Goal: Task Accomplishment & Management: Contribute content

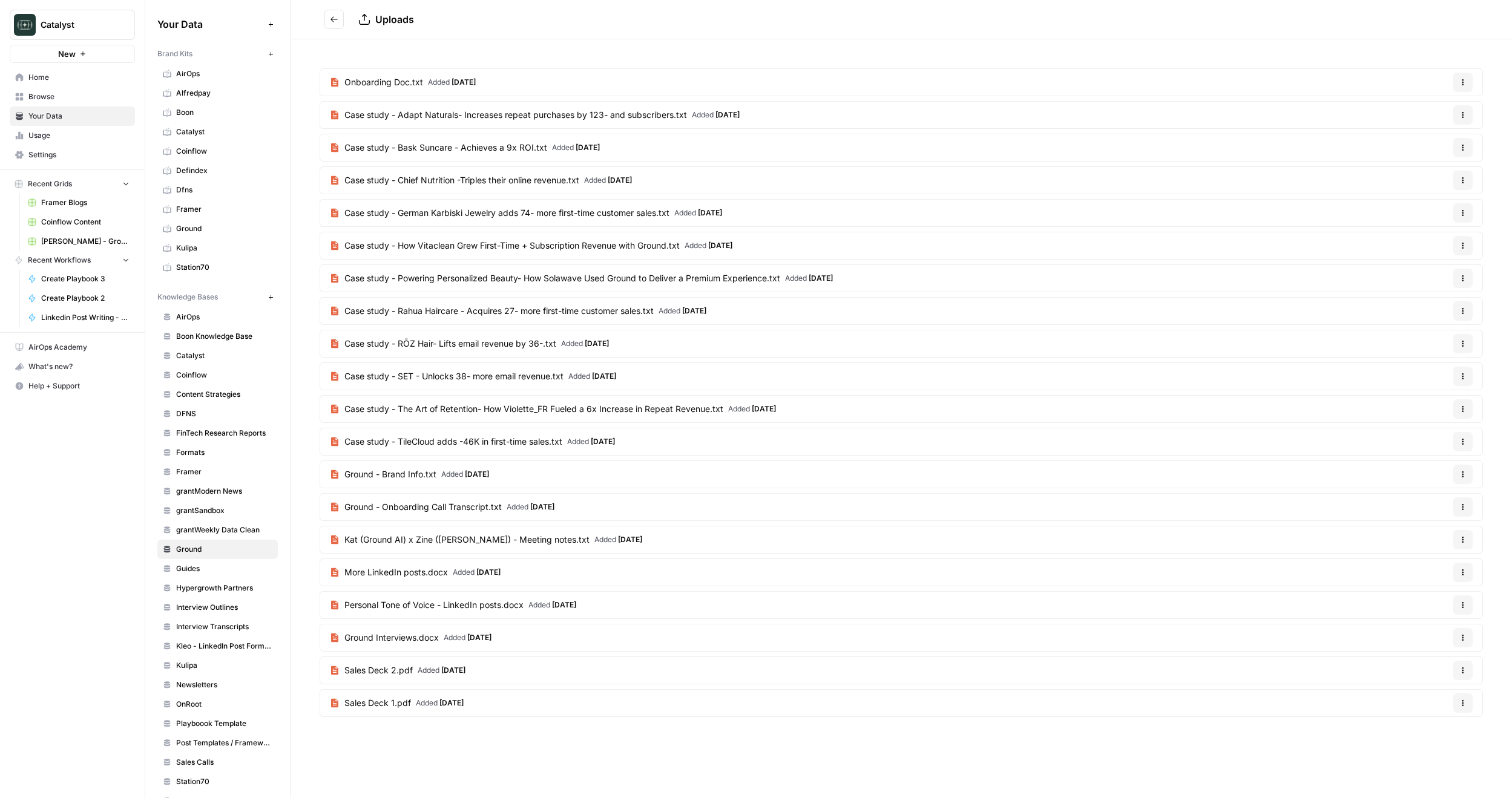
click at [206, 353] on span "Catalyst" at bounding box center [224, 356] width 97 height 11
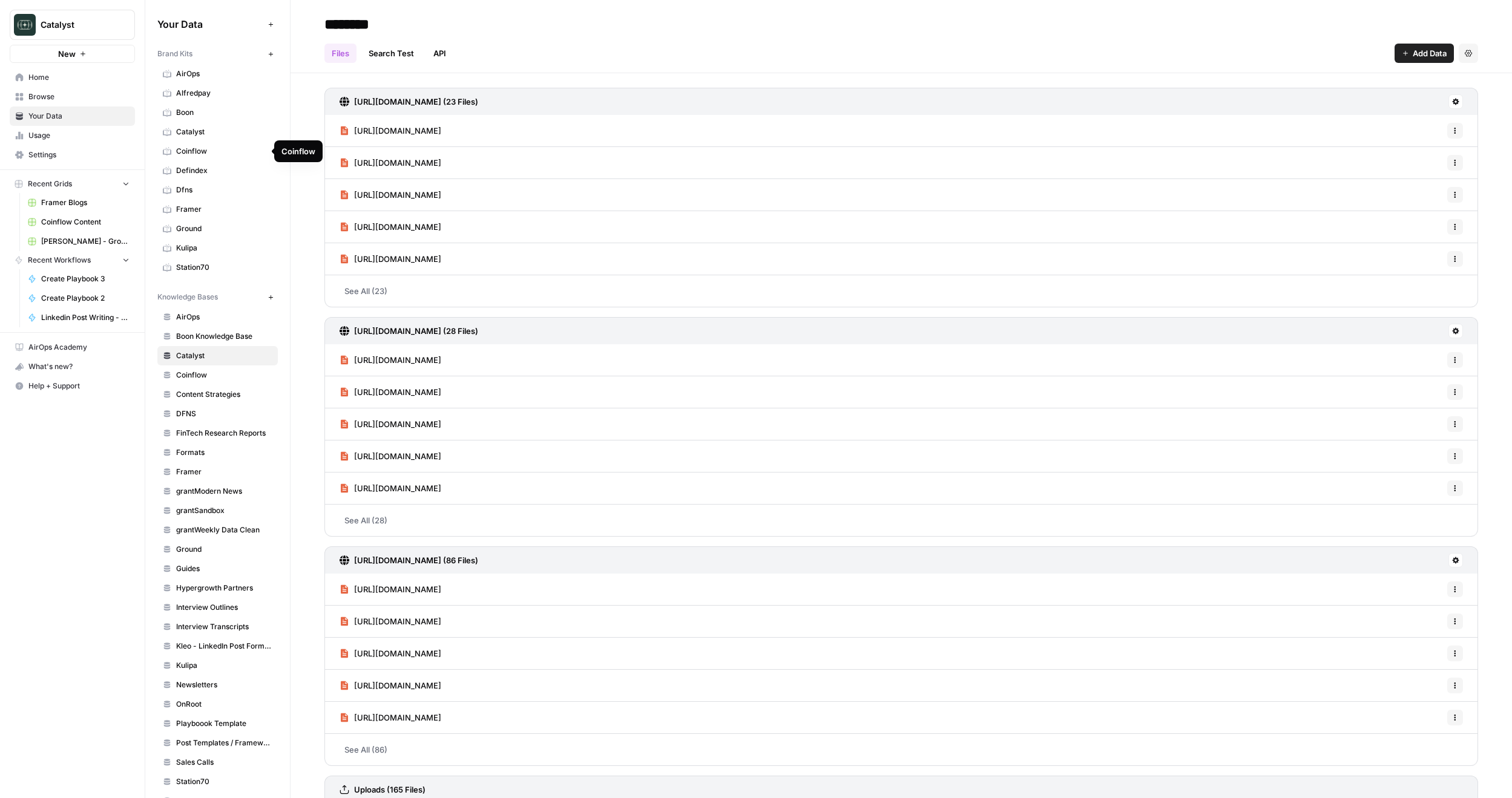
click at [207, 153] on span "Coinflow" at bounding box center [224, 151] width 97 height 11
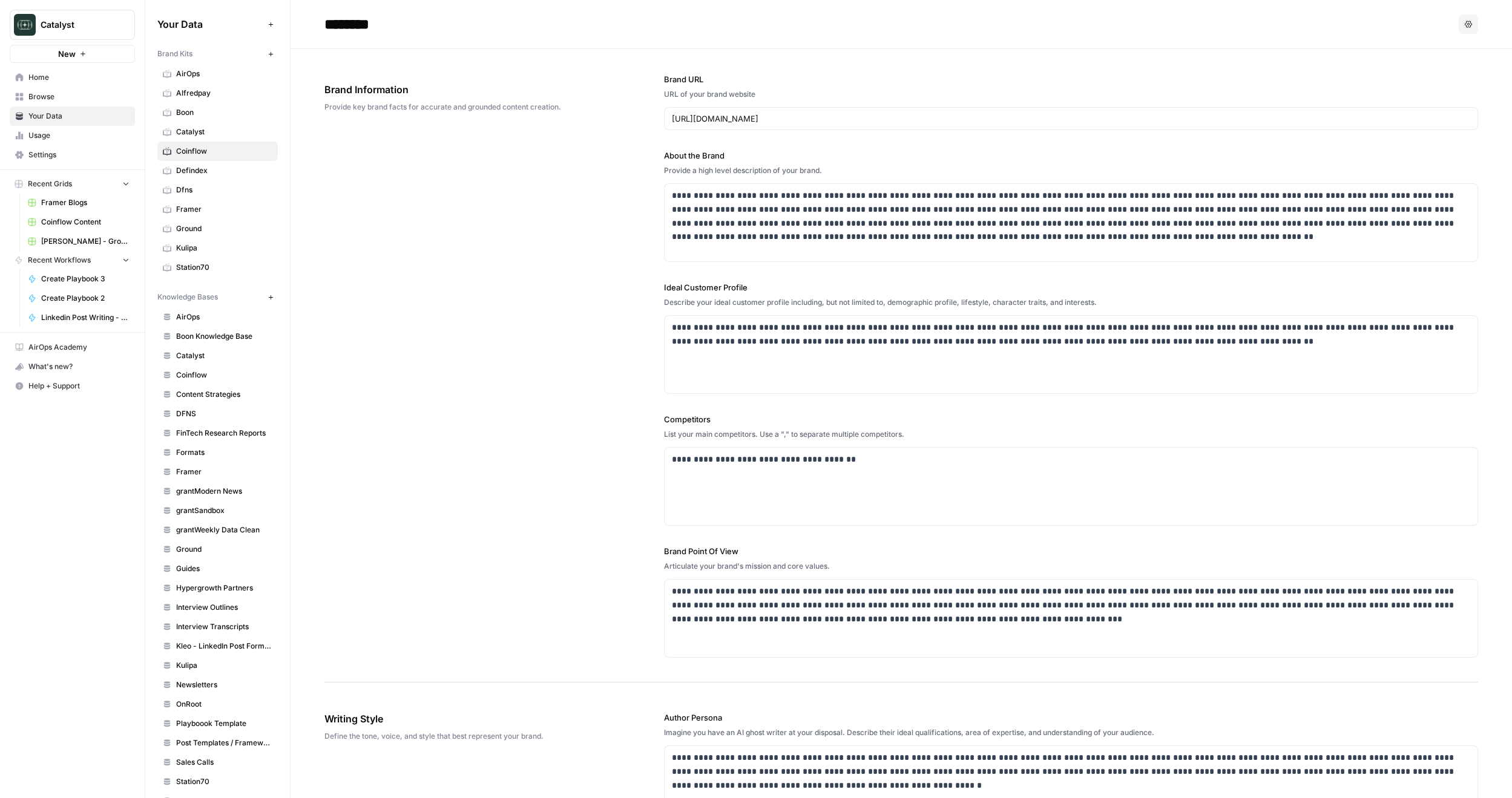
click at [50, 100] on span "Browse" at bounding box center [78, 97] width 101 height 11
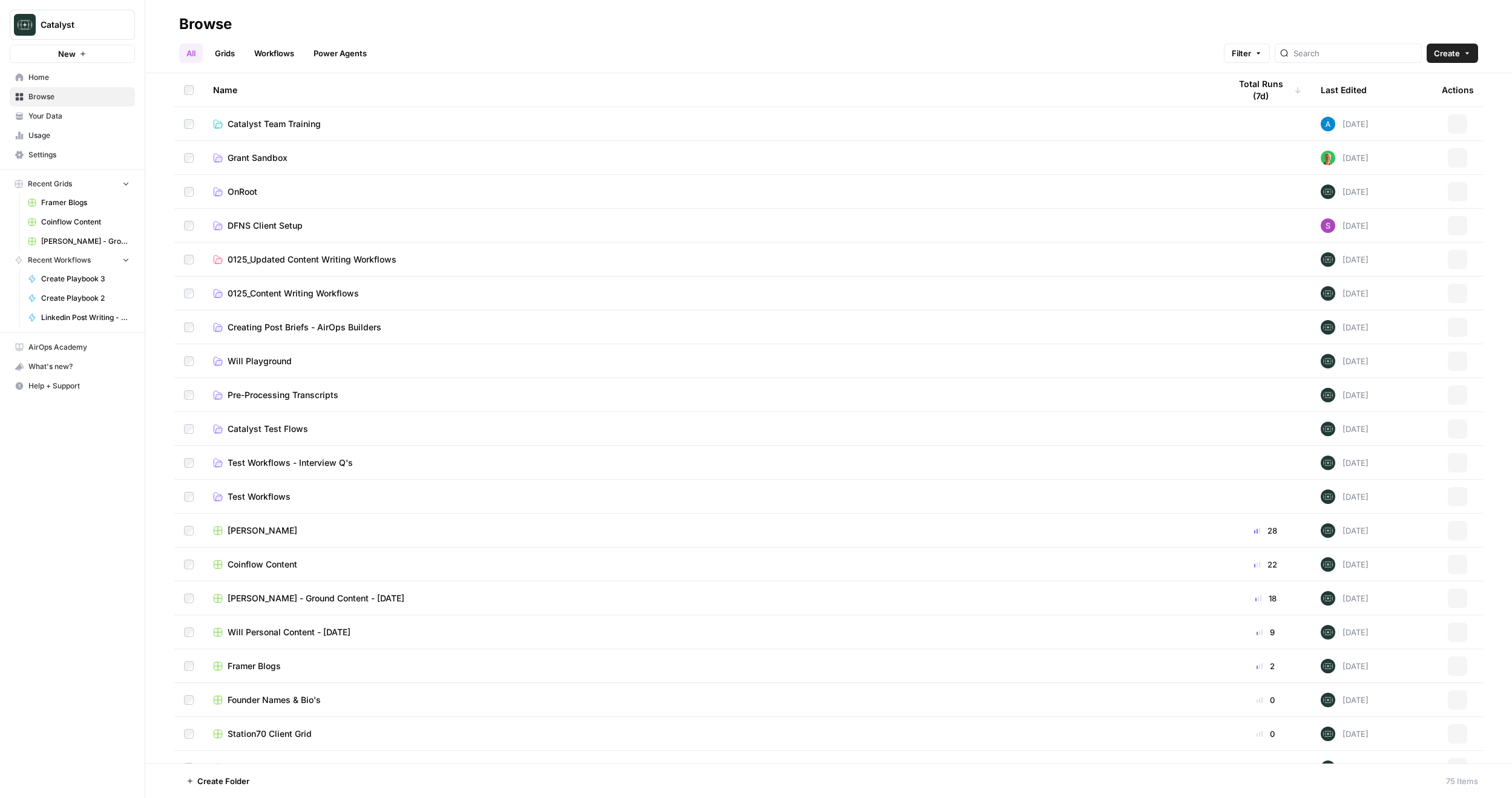
click at [54, 109] on link "Your Data" at bounding box center [72, 116] width 125 height 19
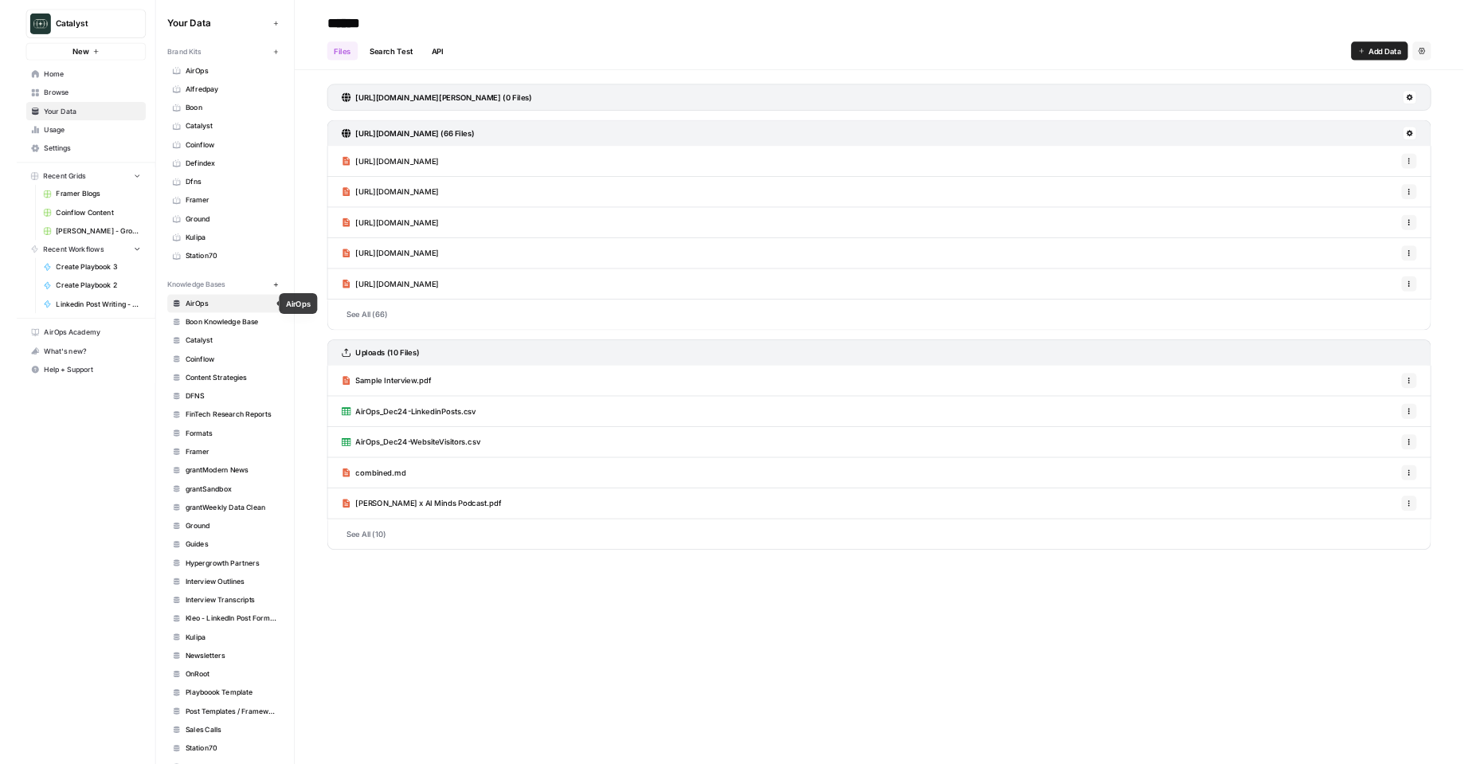
scroll to position [112, 0]
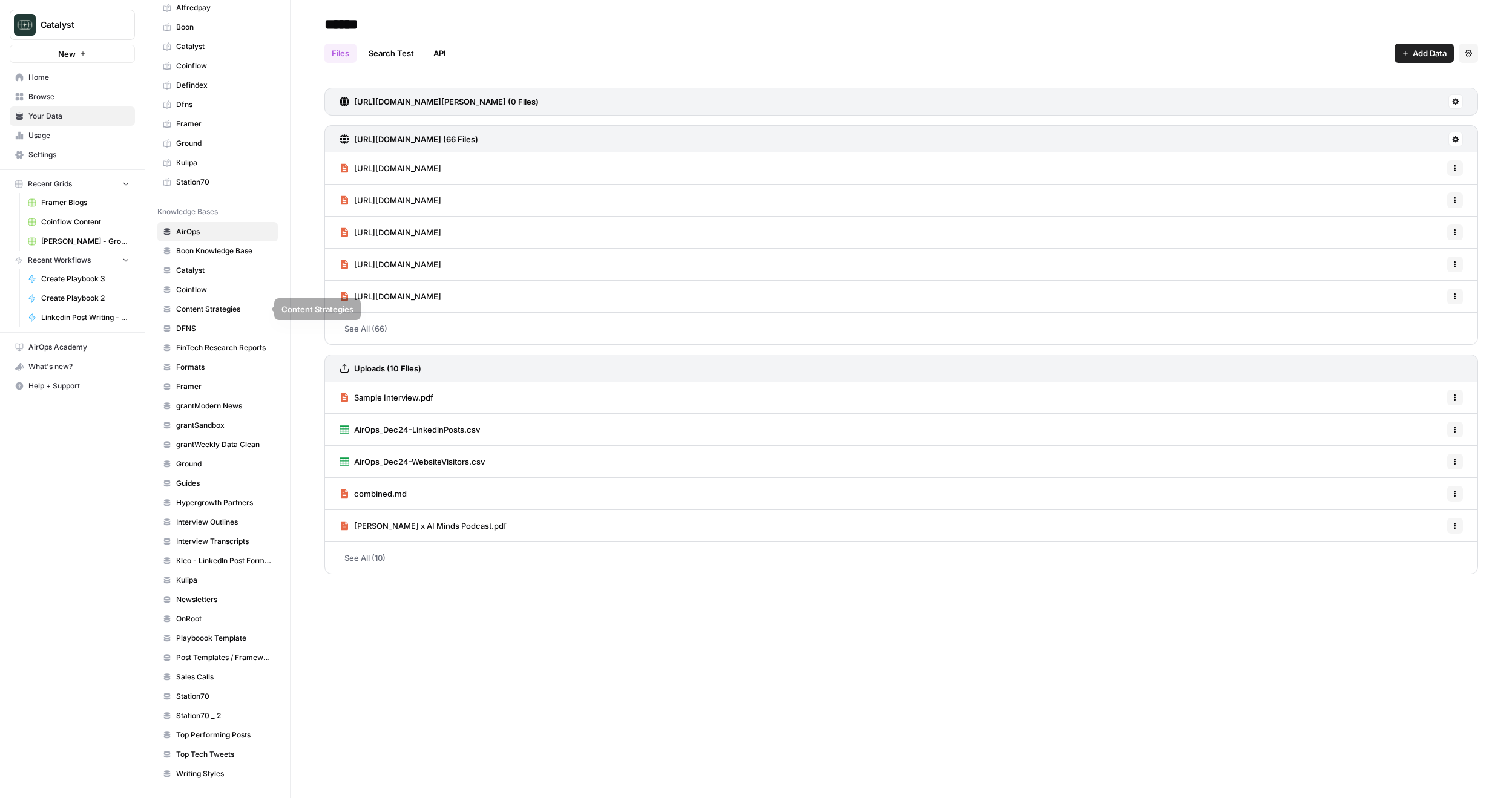
click at [196, 287] on span "Coinflow" at bounding box center [224, 290] width 97 height 11
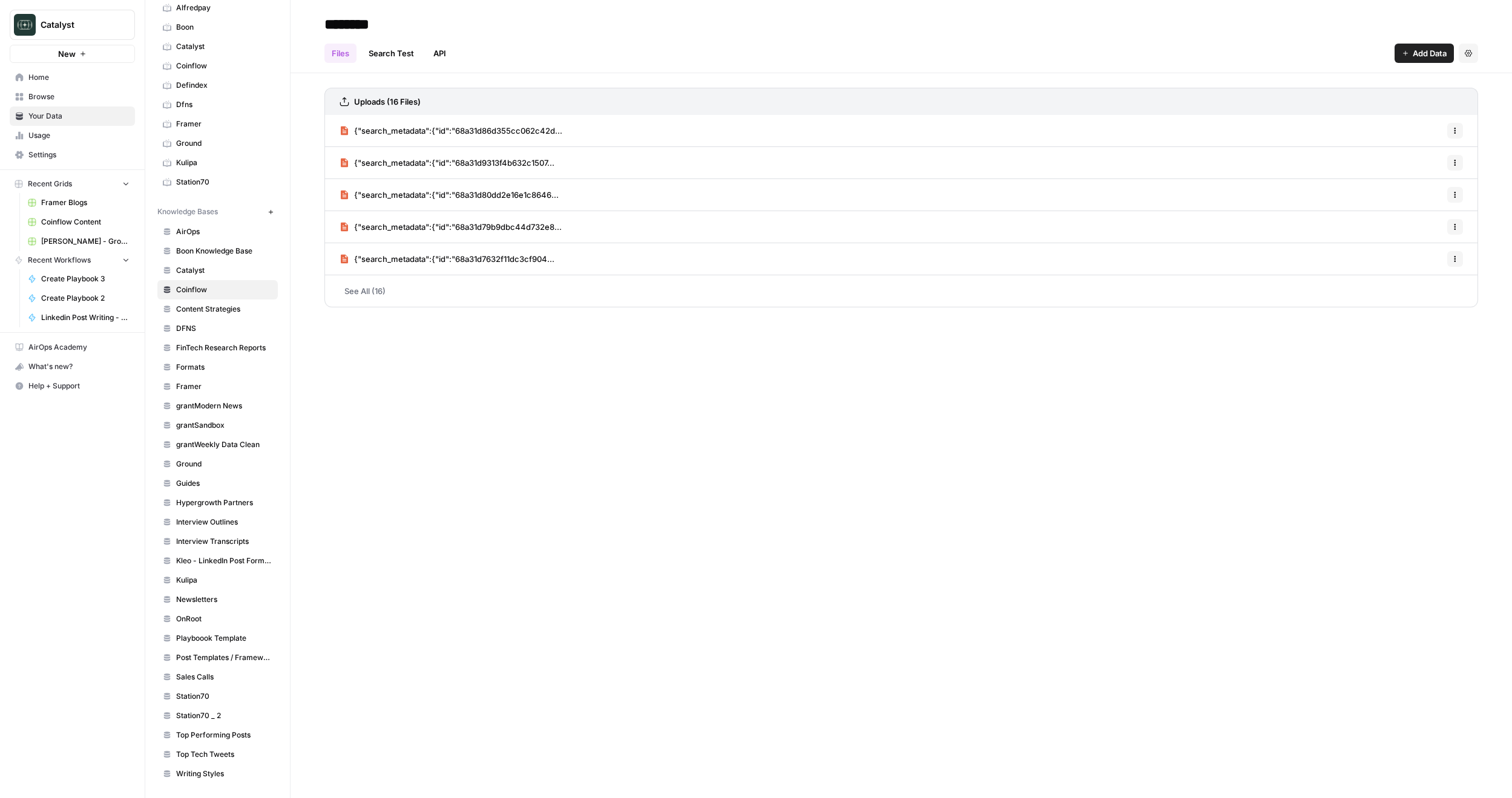
click at [406, 51] on link "Search Test" at bounding box center [391, 52] width 60 height 19
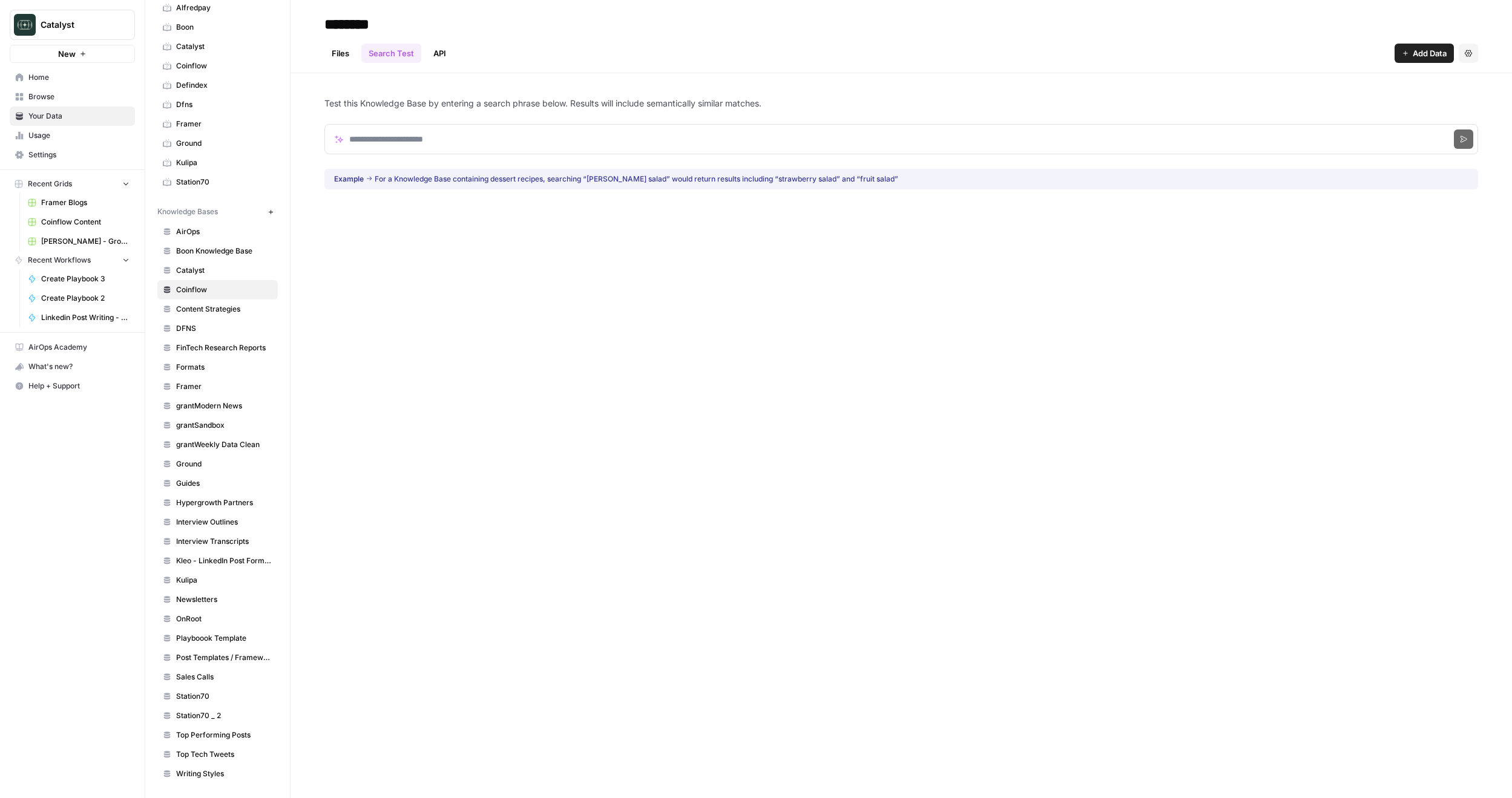
click at [343, 48] on link "Files" at bounding box center [341, 52] width 32 height 19
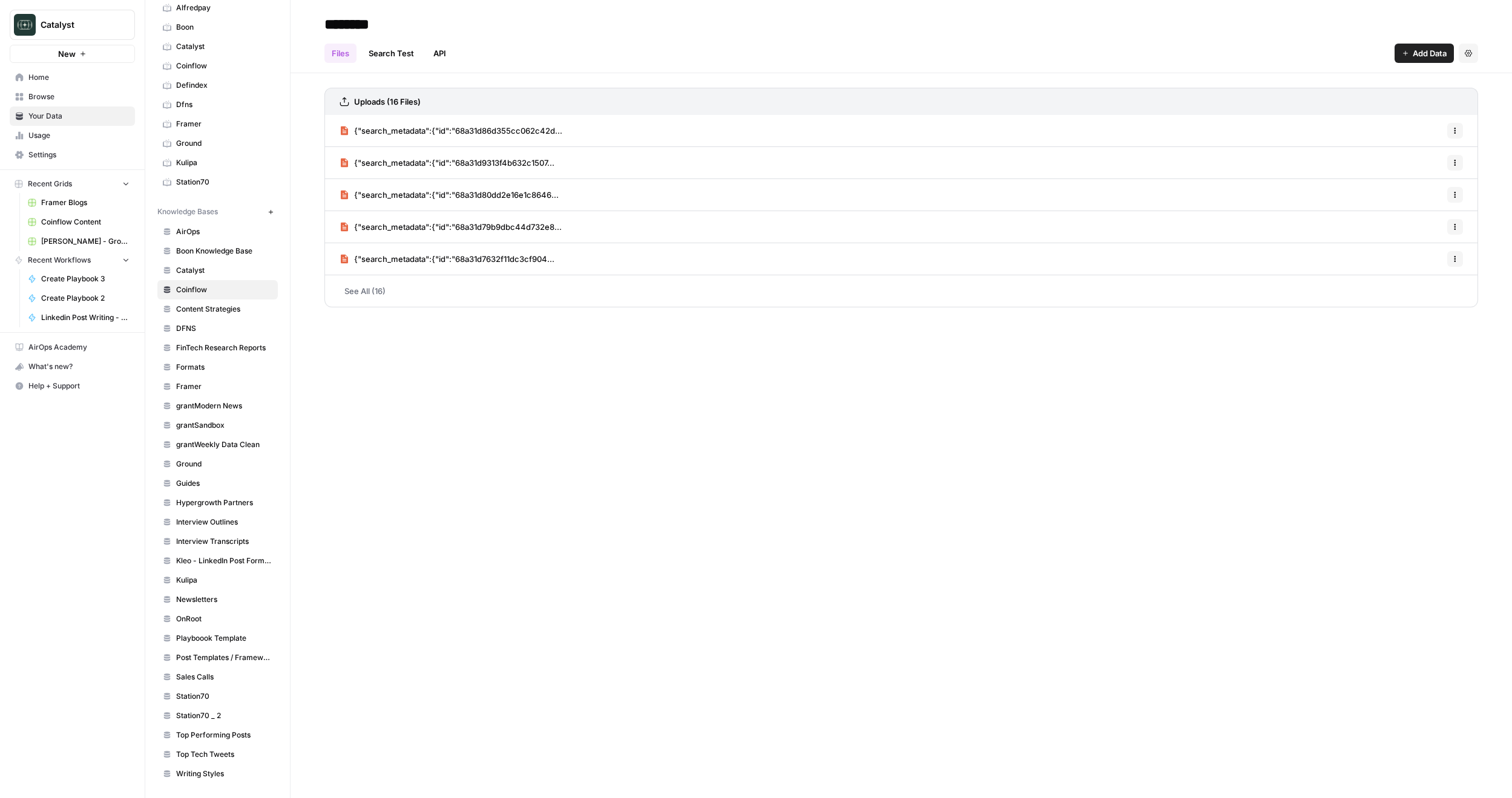
click at [376, 296] on link "See All (16)" at bounding box center [902, 290] width 1154 height 31
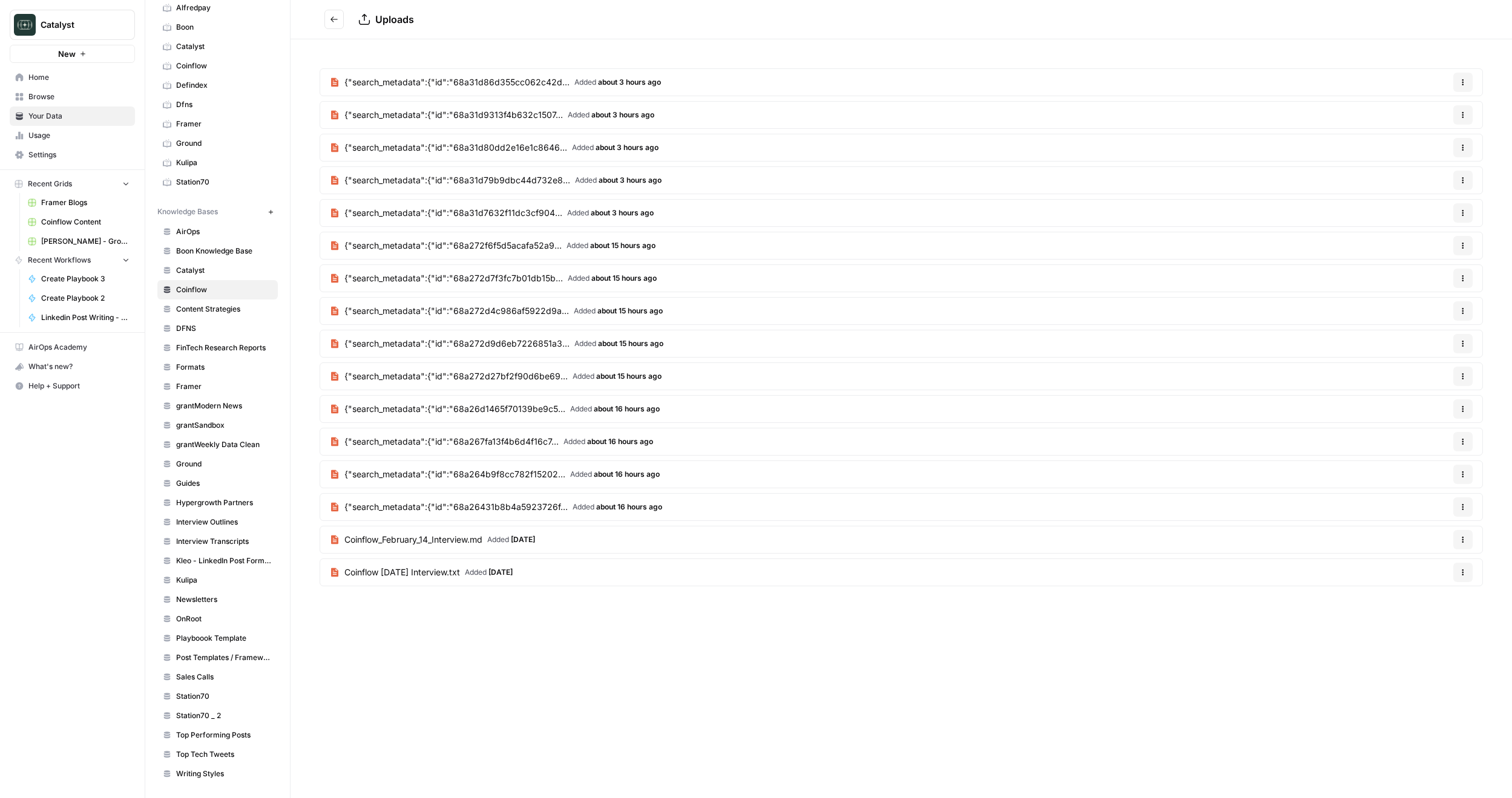
click at [498, 667] on div "Uploads {"search_metadata":{"id":"68a31d86d355cc062c42d... Added about 3 hours …" at bounding box center [901, 399] width 1222 height 798
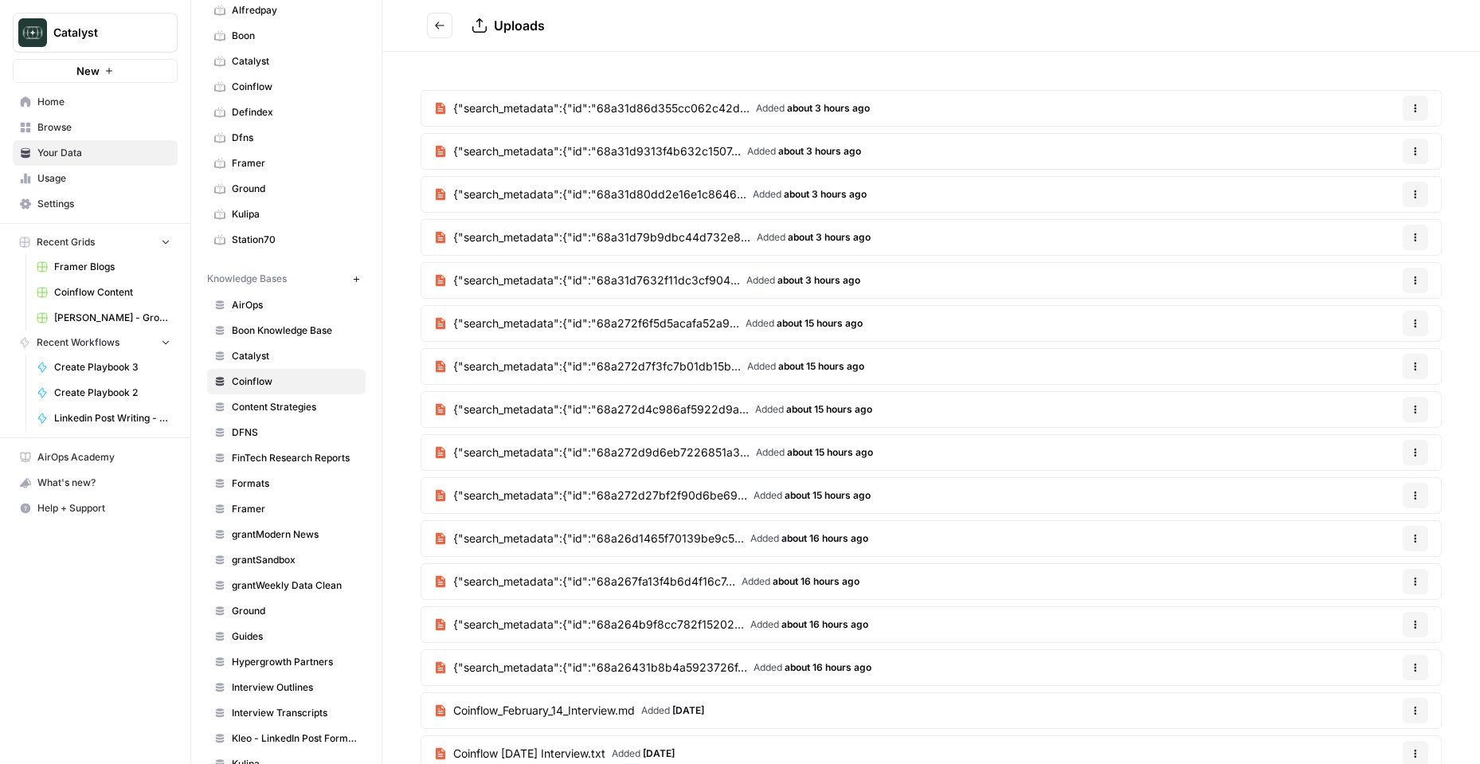
click at [444, 33] on button "Go back" at bounding box center [439, 25] width 25 height 25
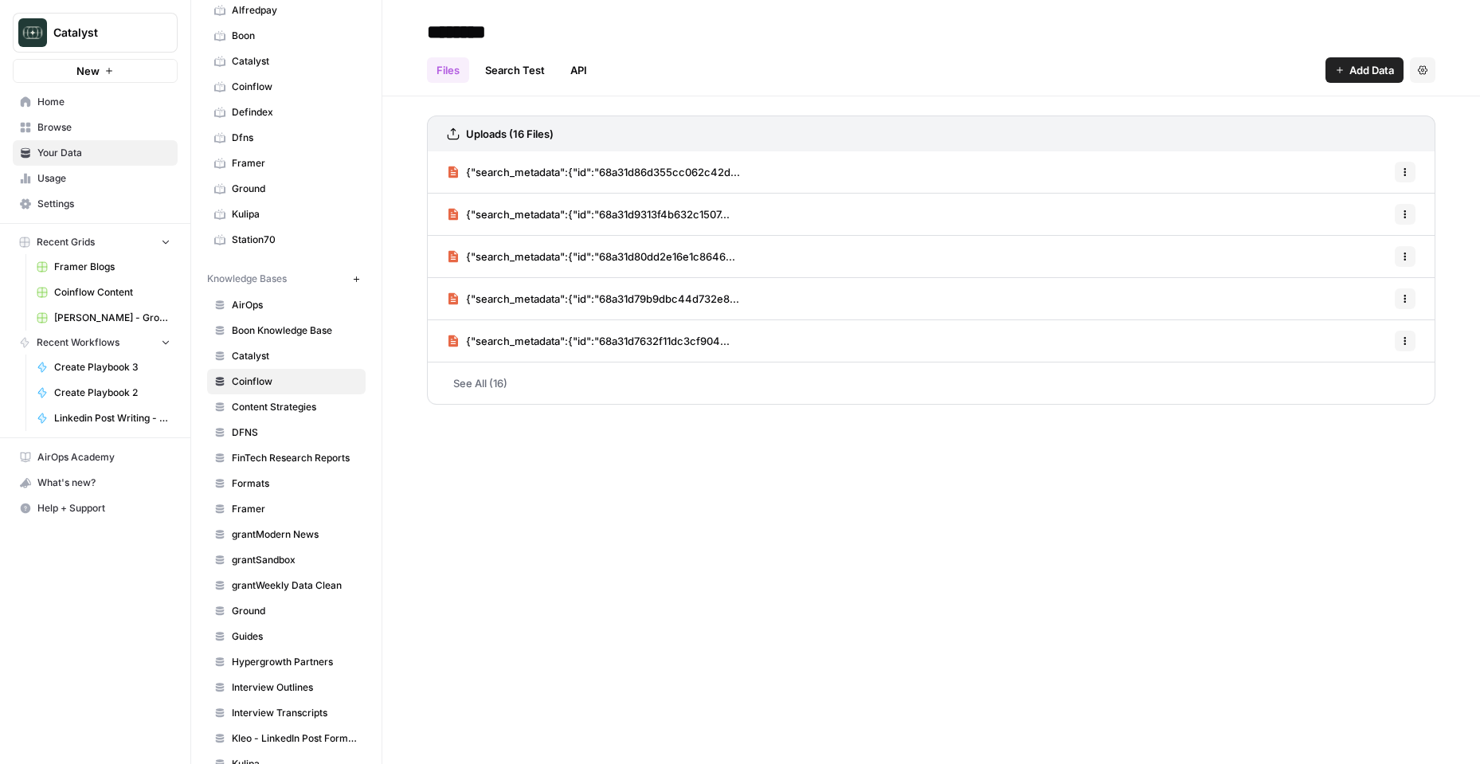
click at [1349, 63] on span "Add Data" at bounding box center [1371, 70] width 45 height 16
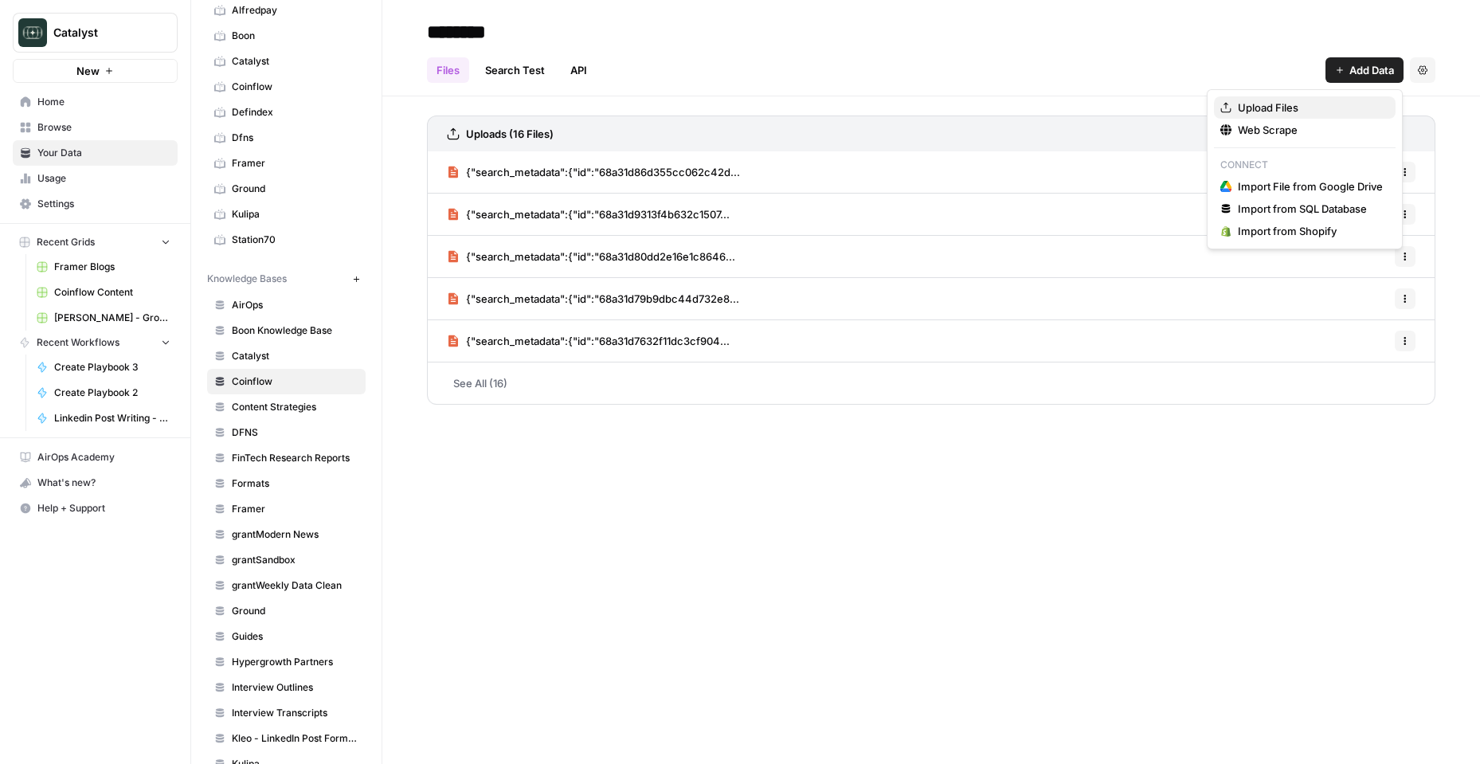
click at [1289, 110] on span "Upload Files" at bounding box center [1310, 108] width 145 height 16
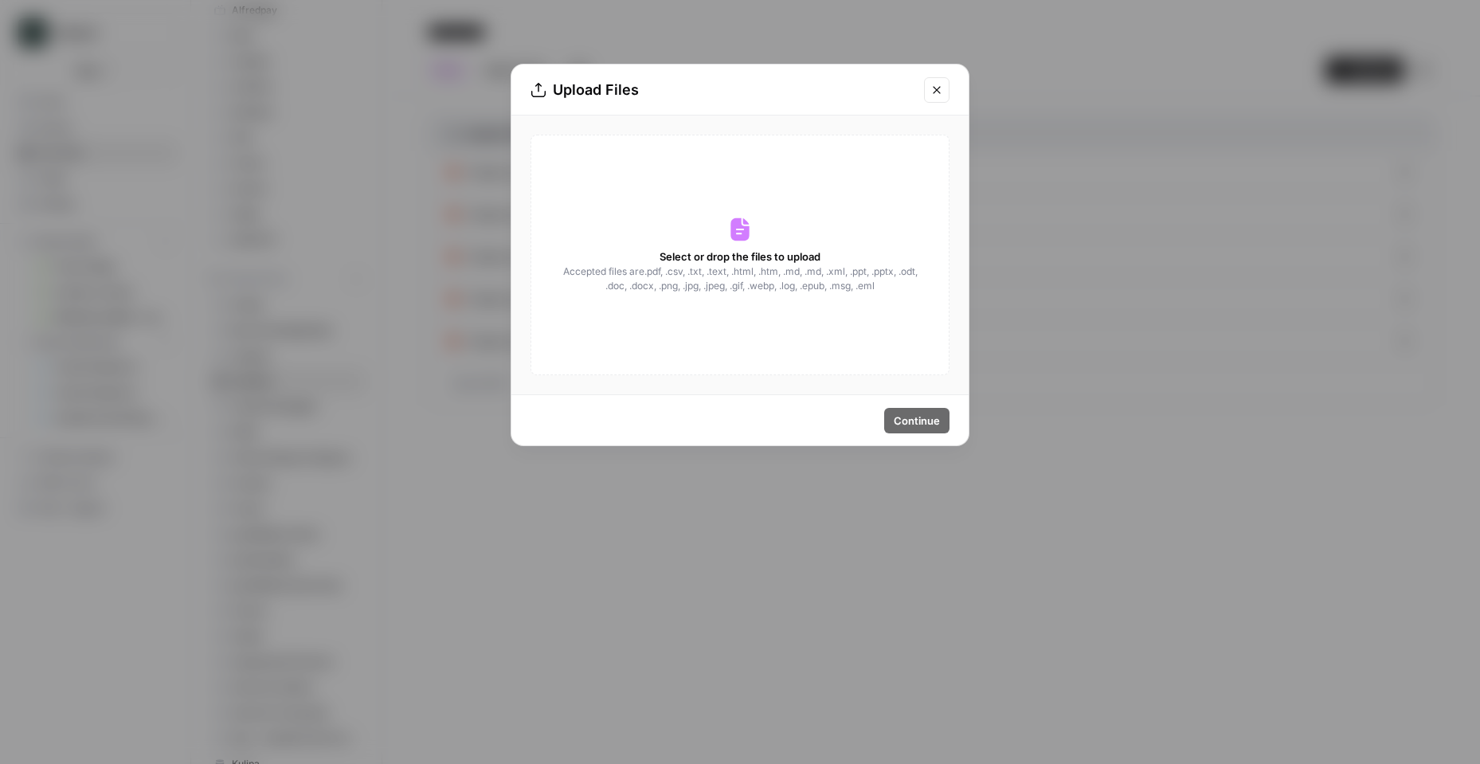
click at [698, 257] on span "Select or drop the files to upload" at bounding box center [739, 256] width 161 height 16
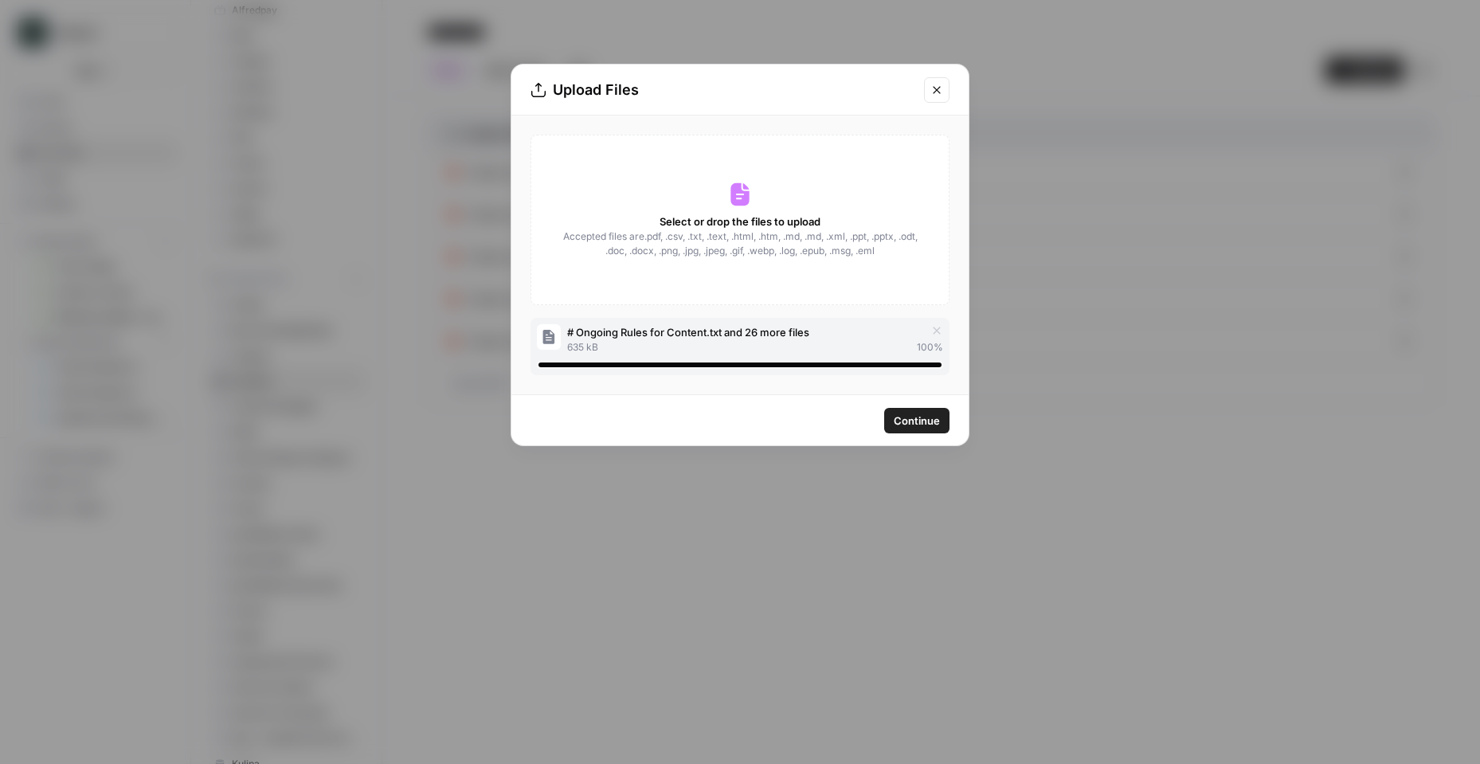
click at [933, 416] on span "Continue" at bounding box center [917, 421] width 46 height 16
